Goal: Entertainment & Leisure: Consume media (video, audio)

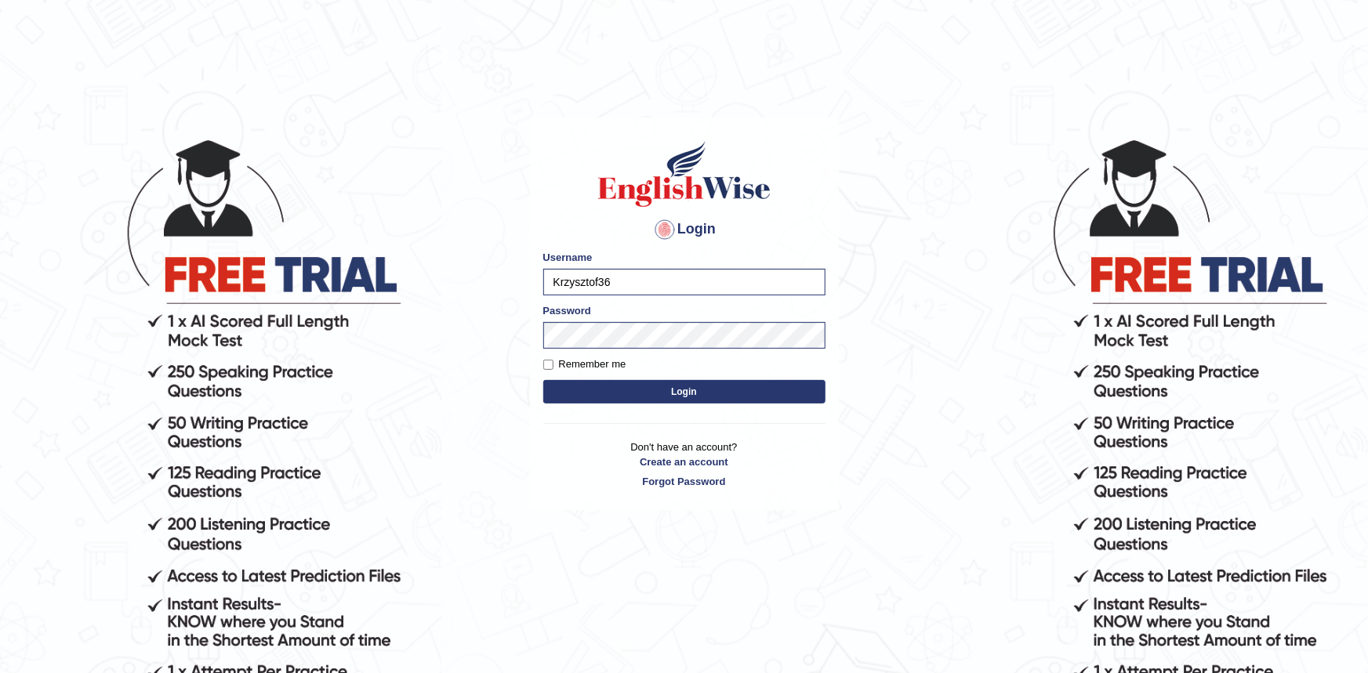
click at [579, 388] on button "Login" at bounding box center [684, 392] width 282 height 24
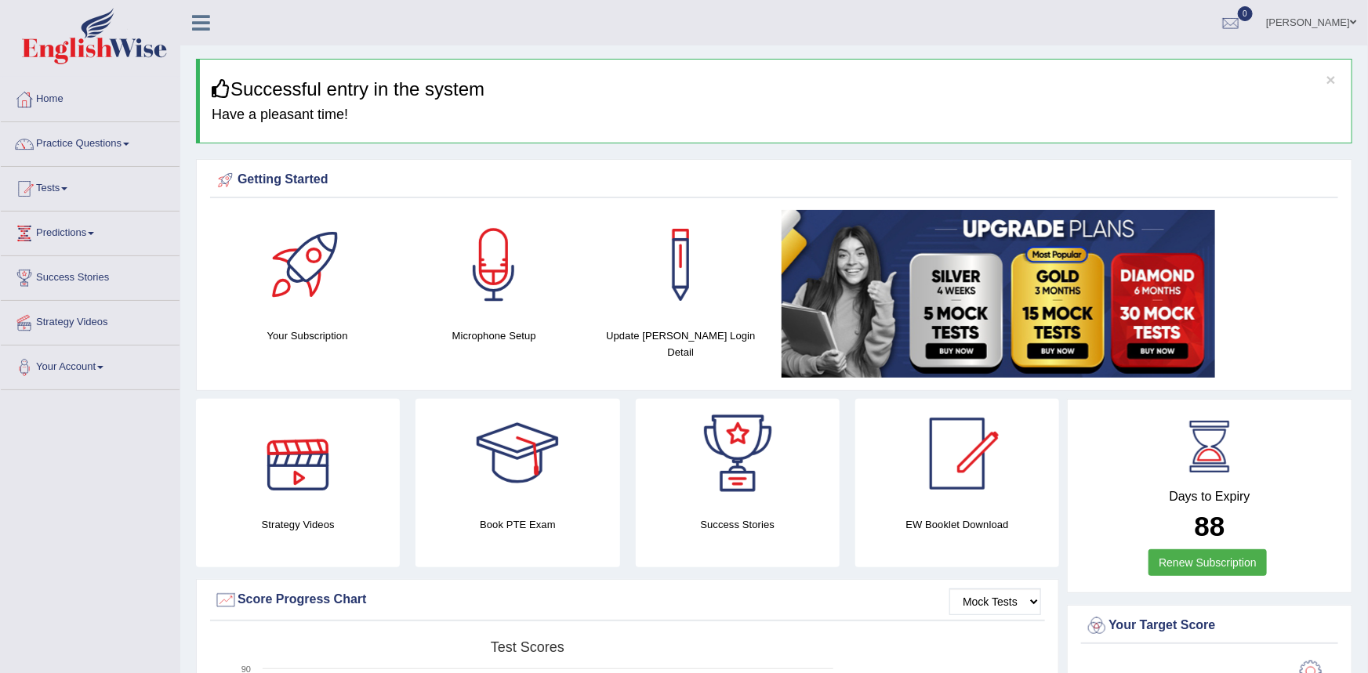
click at [309, 477] on div at bounding box center [298, 454] width 110 height 110
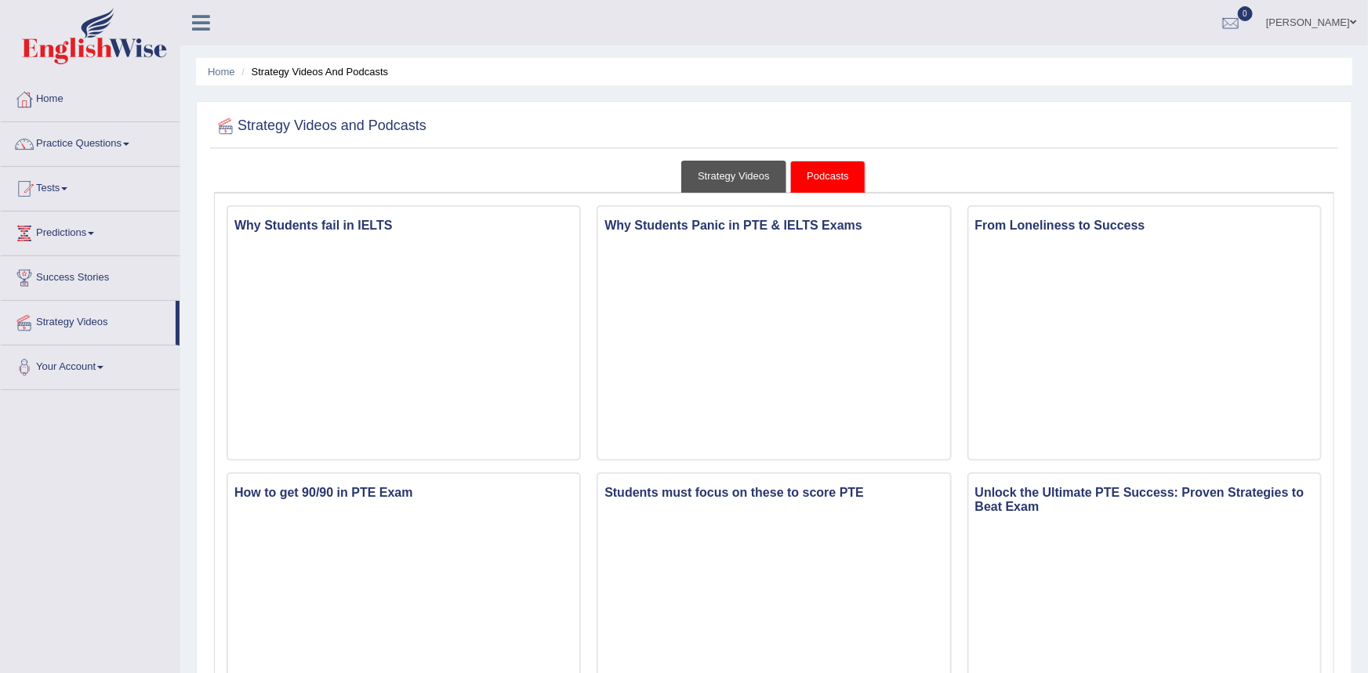
click at [713, 171] on link "Strategy Videos" at bounding box center [733, 177] width 105 height 32
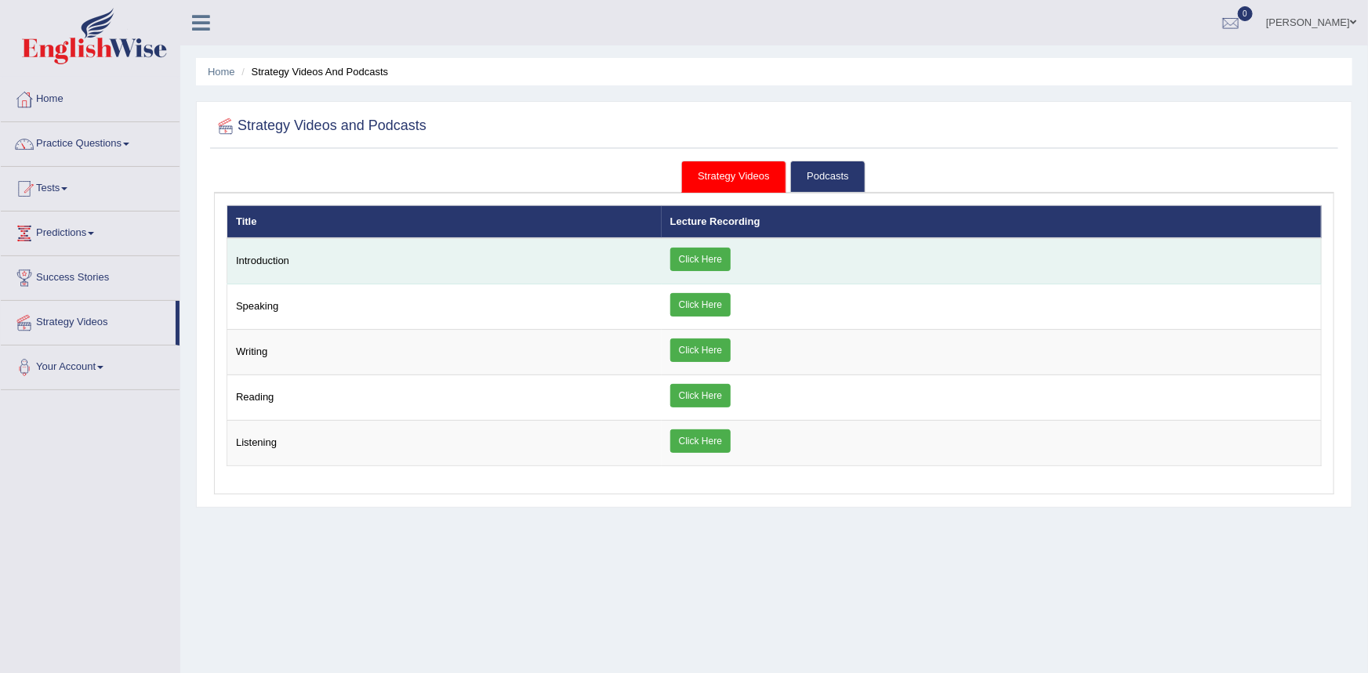
click at [715, 264] on link "Click Here" at bounding box center [700, 260] width 60 height 24
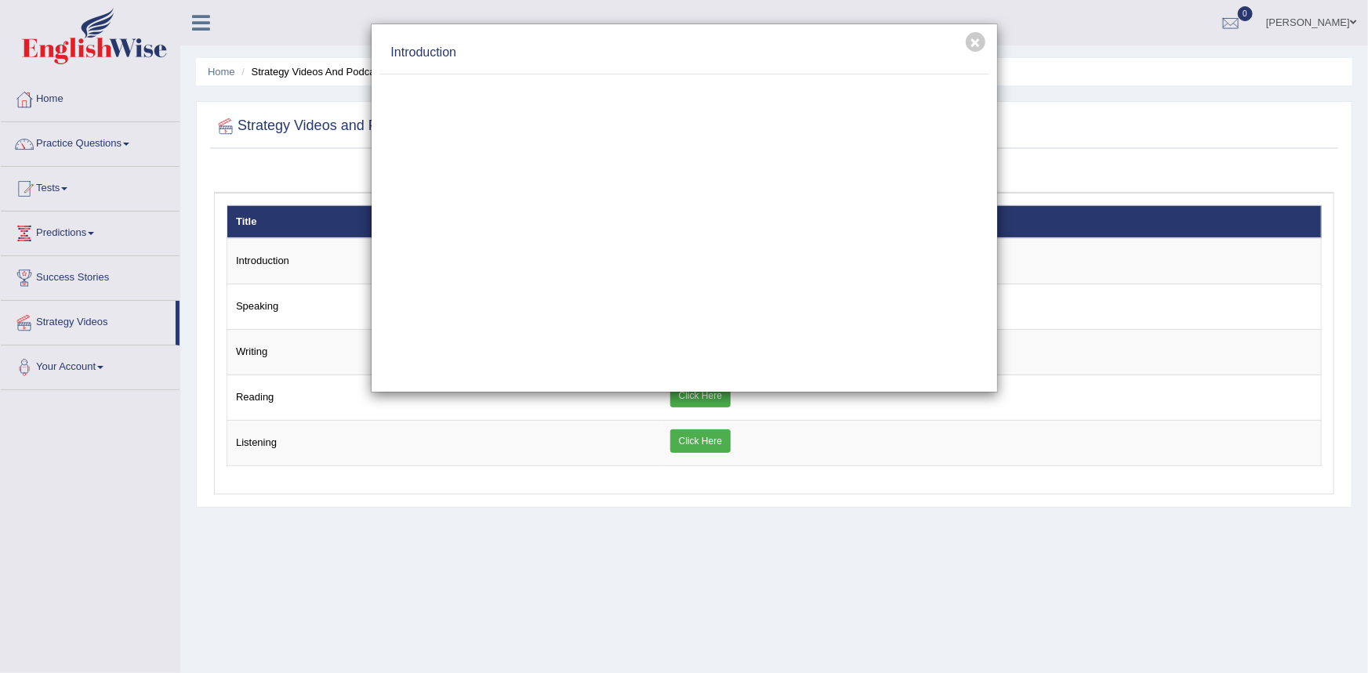
click at [517, 501] on div "× Introduction" at bounding box center [684, 336] width 1368 height 673
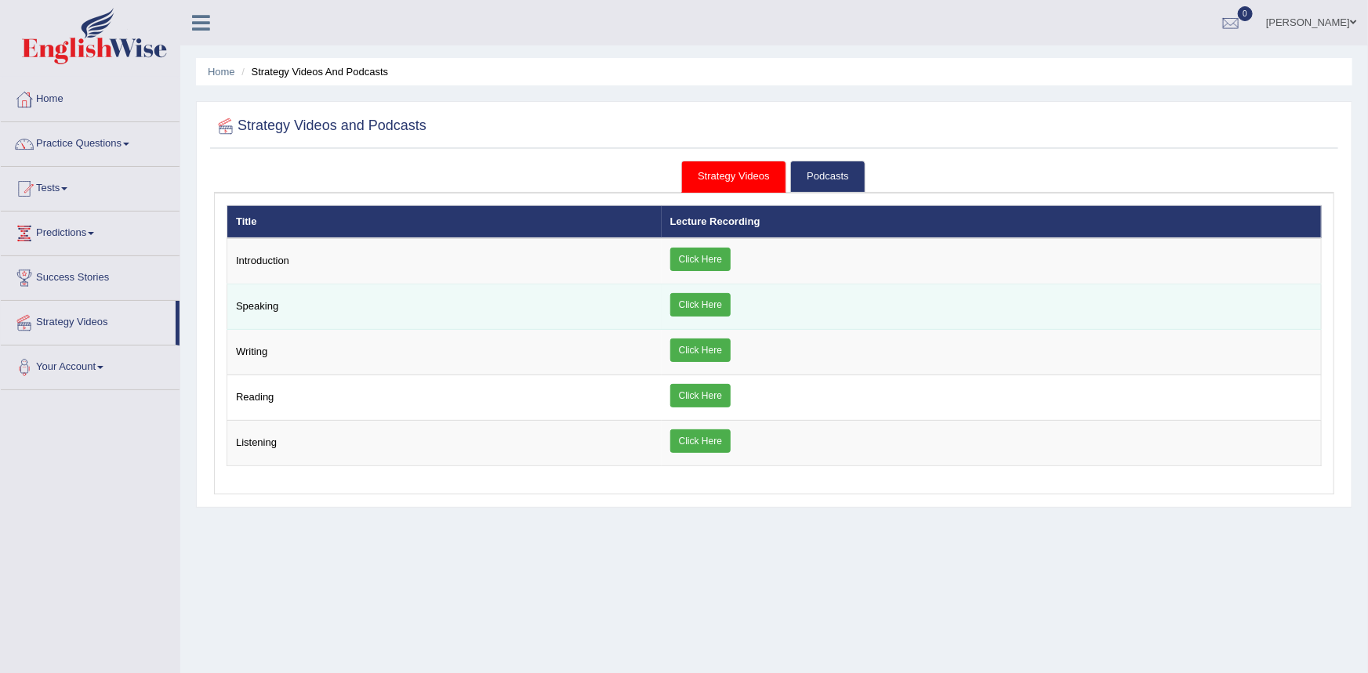
click at [696, 306] on link "Click Here" at bounding box center [700, 305] width 60 height 24
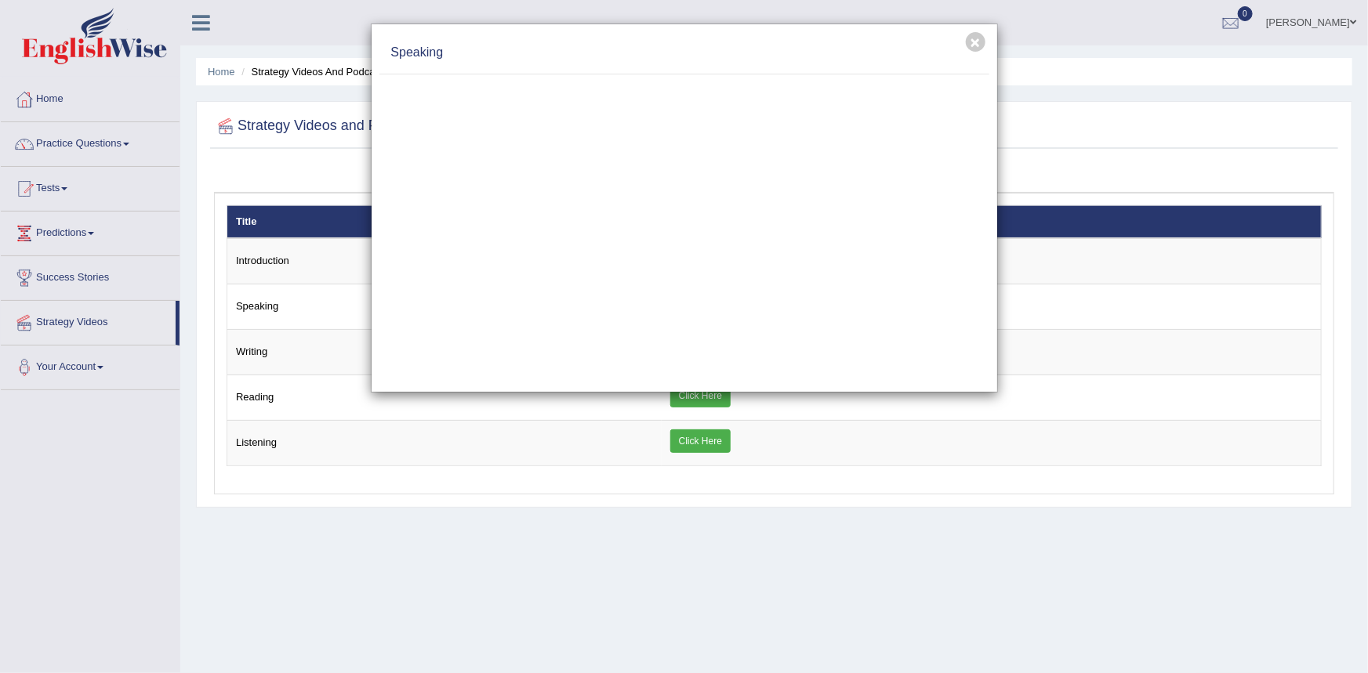
click at [598, 548] on div "× Speaking" at bounding box center [684, 336] width 1368 height 673
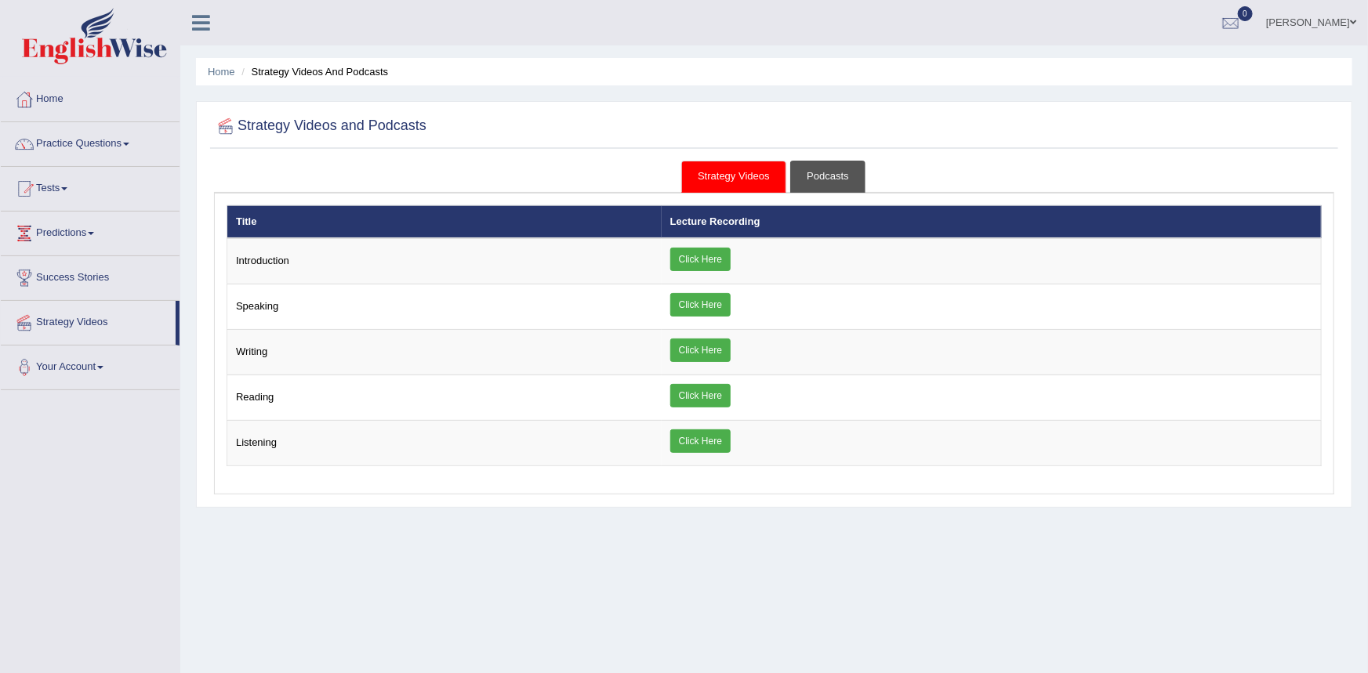
click at [830, 180] on link "Podcasts" at bounding box center [827, 177] width 74 height 32
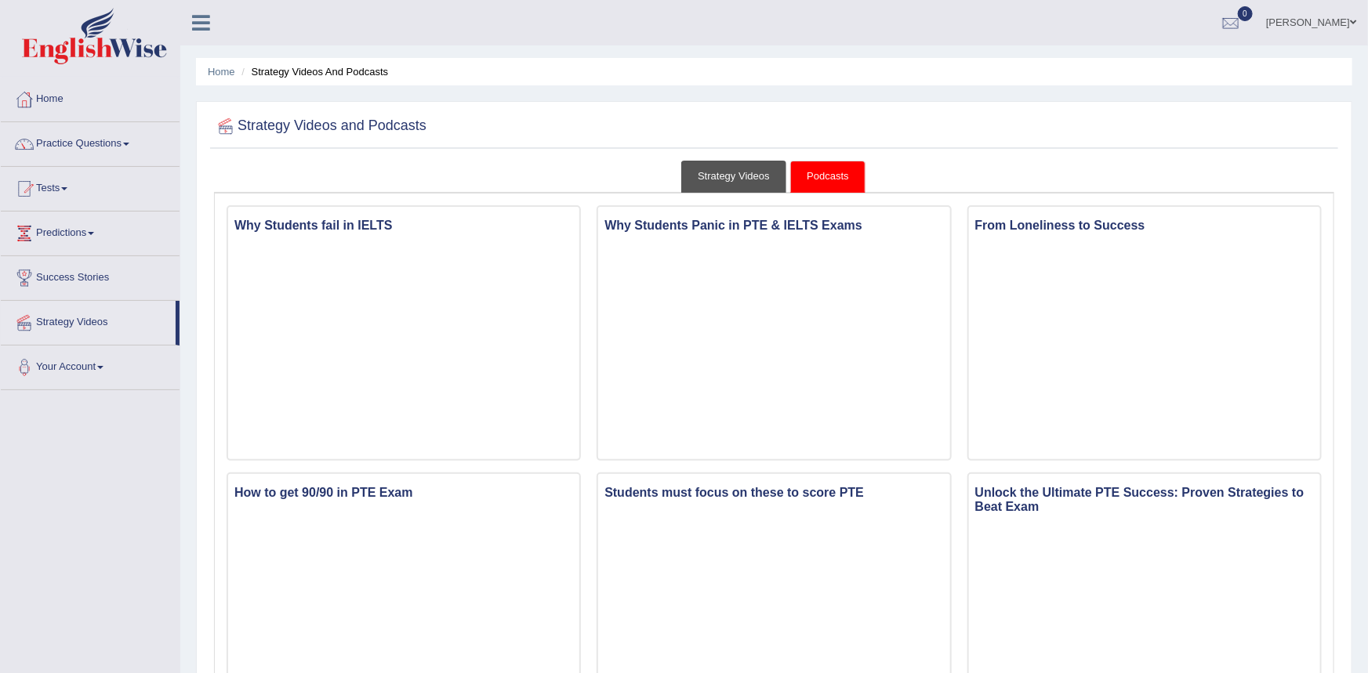
click at [745, 182] on link "Strategy Videos" at bounding box center [733, 177] width 105 height 32
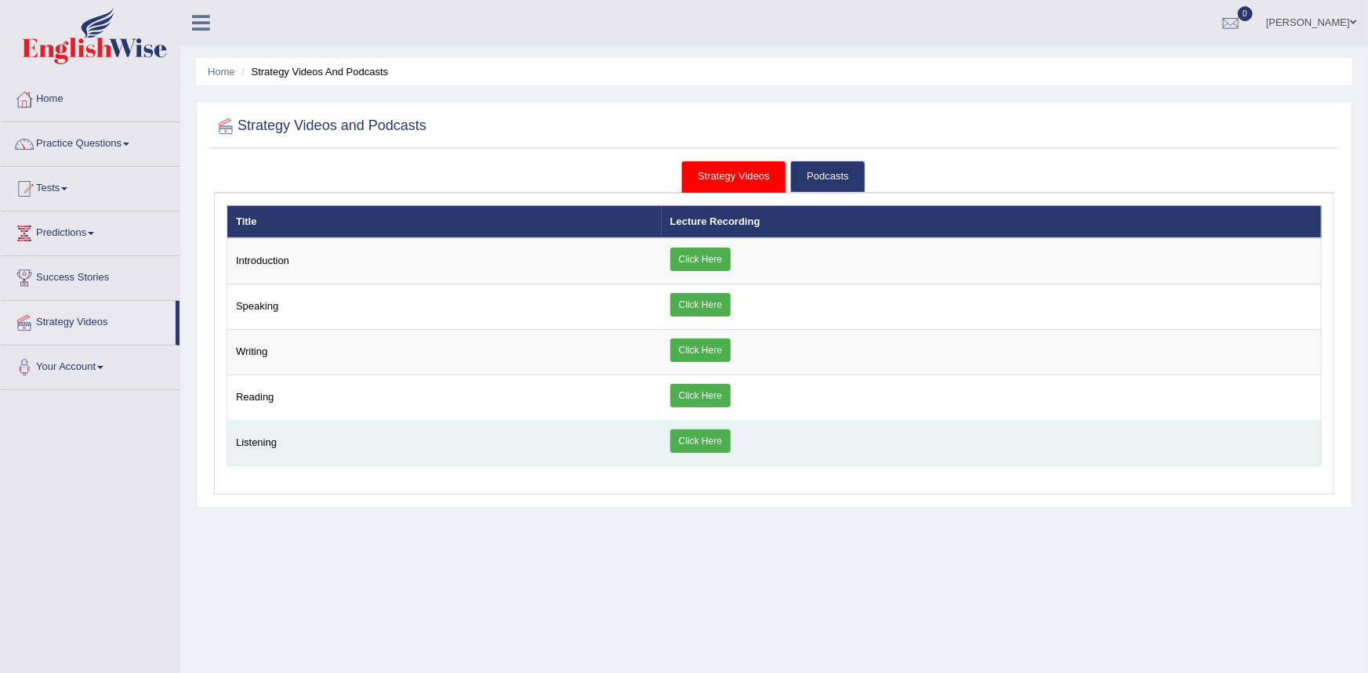
click at [727, 448] on link "Click Here" at bounding box center [700, 442] width 60 height 24
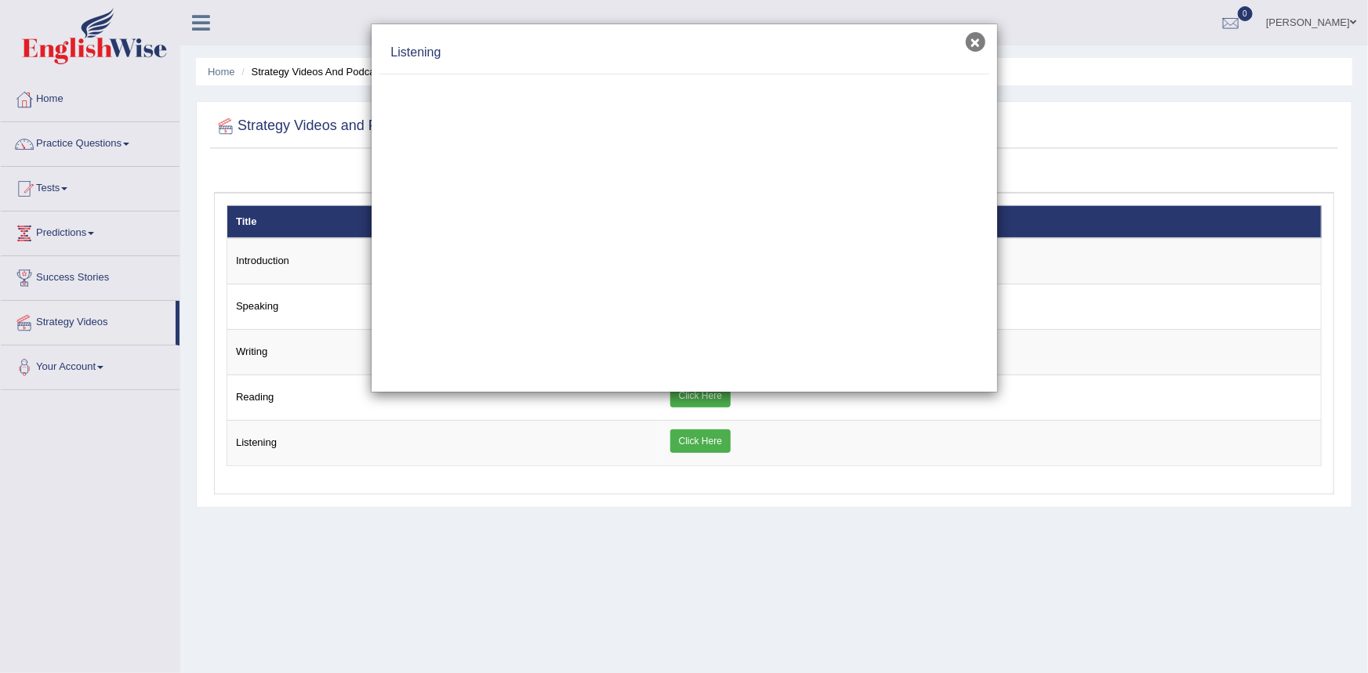
click at [978, 45] on button "×" at bounding box center [976, 42] width 20 height 20
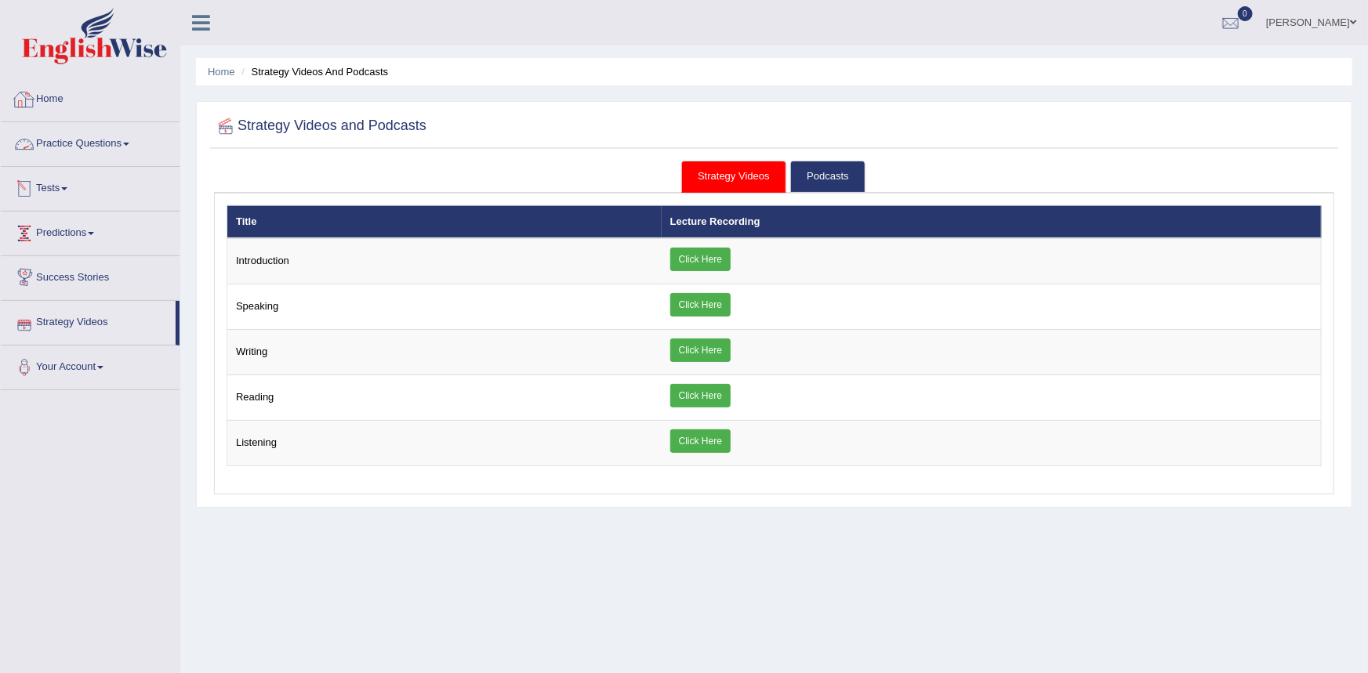
click at [68, 93] on link "Home" at bounding box center [90, 97] width 179 height 39
